Goal: Transaction & Acquisition: Purchase product/service

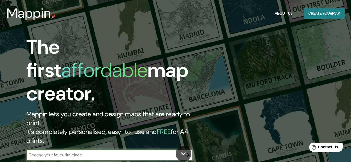
scroll to position [9, 0]
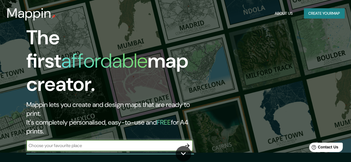
click at [100, 143] on input "text" at bounding box center [103, 146] width 155 height 6
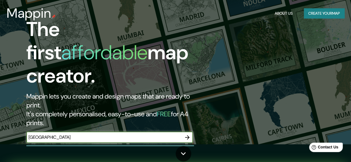
type input "[GEOGRAPHIC_DATA]"
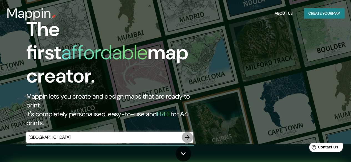
click at [188, 135] on icon "button" at bounding box center [187, 137] width 4 height 4
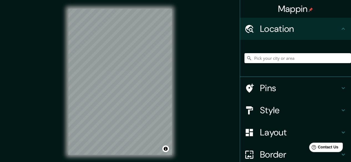
click at [200, 114] on div "Mappin Location Pins Style Layout Border Choose a border. Hint : you can make l…" at bounding box center [175, 86] width 351 height 173
click at [204, 97] on div "Mappin Location Pins Style Layout Border Choose a border. Hint : you can make l…" at bounding box center [175, 86] width 351 height 173
click at [260, 88] on h4 "Pins" at bounding box center [300, 88] width 80 height 11
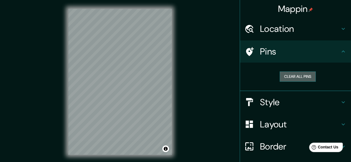
click at [287, 78] on button "Clear all pins" at bounding box center [298, 77] width 36 height 10
click at [291, 75] on button "Clear all pins" at bounding box center [298, 77] width 36 height 10
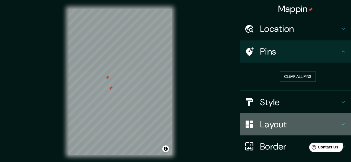
click at [250, 122] on icon at bounding box center [249, 125] width 10 height 10
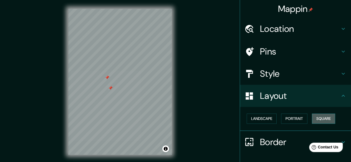
click at [313, 117] on button "Square" at bounding box center [323, 119] width 23 height 10
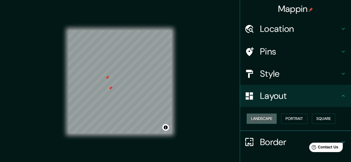
click at [265, 117] on button "Landscape" at bounding box center [262, 119] width 30 height 10
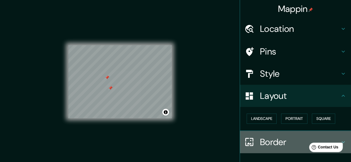
click at [261, 143] on h4 "Border" at bounding box center [300, 142] width 80 height 11
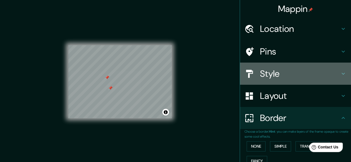
click at [255, 73] on div at bounding box center [252, 74] width 16 height 10
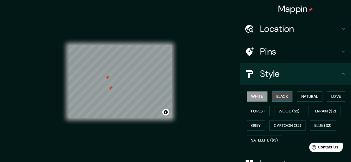
click at [274, 97] on button "Black" at bounding box center [282, 97] width 21 height 10
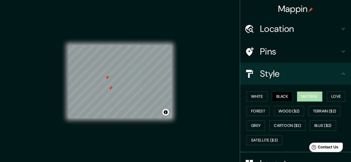
click at [303, 95] on button "Natural" at bounding box center [310, 97] width 26 height 10
click at [328, 96] on button "Love" at bounding box center [336, 97] width 18 height 10
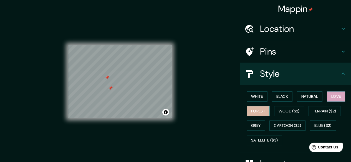
click at [253, 112] on button "Forest" at bounding box center [258, 111] width 23 height 10
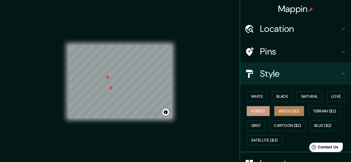
click at [280, 112] on button "Wood ($2)" at bounding box center [289, 111] width 30 height 10
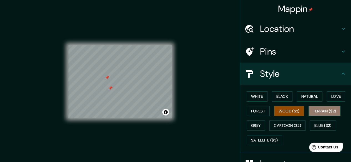
click at [308, 111] on button "Terrain ($2)" at bounding box center [324, 111] width 32 height 10
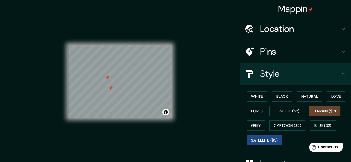
click at [263, 135] on button "Satellite ($3)" at bounding box center [265, 140] width 36 height 10
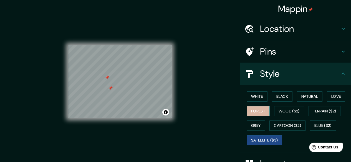
click at [257, 113] on button "Forest" at bounding box center [258, 111] width 23 height 10
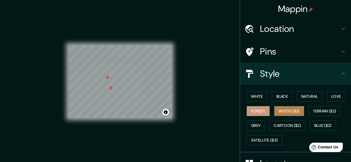
click at [274, 110] on button "Wood ($2)" at bounding box center [289, 111] width 30 height 10
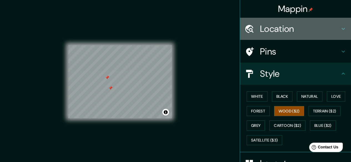
click at [264, 35] on div "Location" at bounding box center [295, 29] width 111 height 22
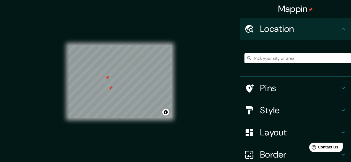
click at [251, 58] on input "Pick your city or area" at bounding box center [297, 58] width 107 height 10
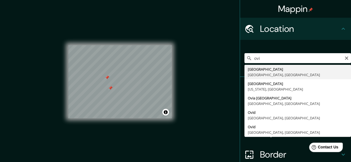
type input "[GEOGRAPHIC_DATA], [GEOGRAPHIC_DATA], [GEOGRAPHIC_DATA]"
